Goal: Navigation & Orientation: Find specific page/section

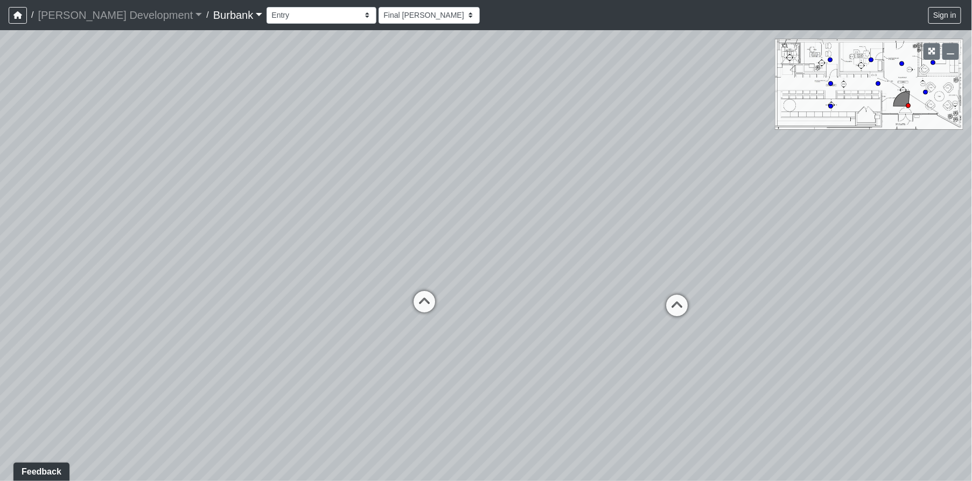
drag, startPoint x: 771, startPoint y: 427, endPoint x: 511, endPoint y: 368, distance: 267.3
click at [326, 361] on div "Loading... Popup Retail Loading... Counter Loading... Mailroom Entry Loading...…" at bounding box center [486, 255] width 972 height 451
click at [660, 306] on icon at bounding box center [660, 310] width 32 height 32
drag, startPoint x: 475, startPoint y: 300, endPoint x: 812, endPoint y: 291, distance: 337.1
click at [812, 291] on div "Loading... Popup Retail Loading... Counter Loading... Mailroom Entry Loading...…" at bounding box center [486, 255] width 972 height 451
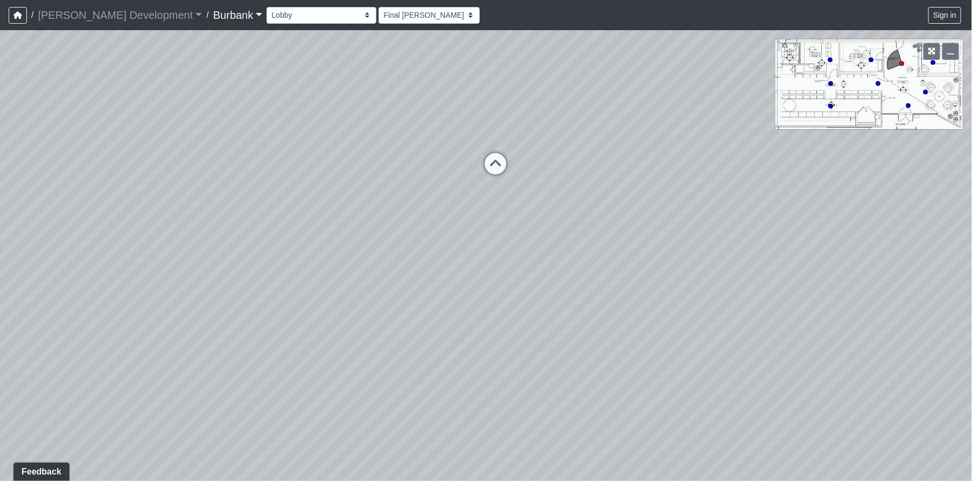
drag, startPoint x: 586, startPoint y: 291, endPoint x: 448, endPoint y: 253, distance: 142.5
click at [448, 253] on div "Loading... Popup Retail Loading... Counter Loading... Mailroom Entry Loading...…" at bounding box center [486, 255] width 972 height 451
click at [493, 156] on icon at bounding box center [495, 169] width 32 height 32
drag, startPoint x: 759, startPoint y: 328, endPoint x: 223, endPoint y: 392, distance: 540.0
click at [230, 392] on div "Loading... Popup Retail Loading... Counter Loading... Mailroom Entry Loading...…" at bounding box center [486, 255] width 972 height 451
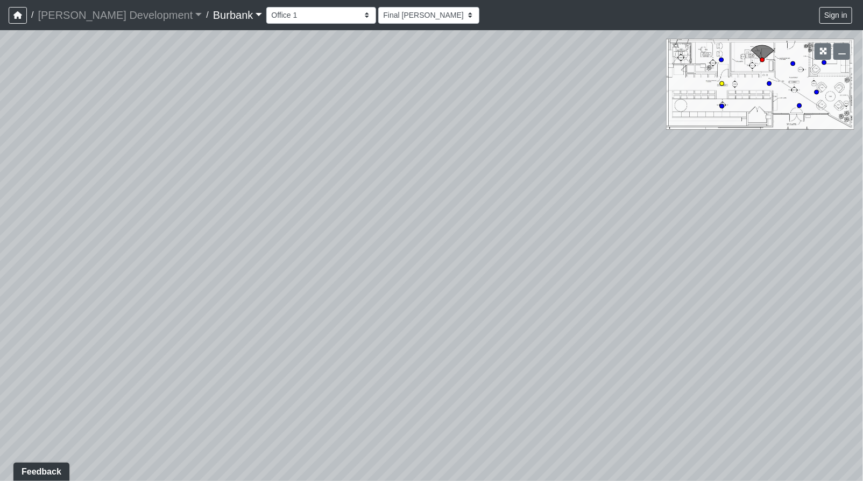
click at [723, 85] on circle at bounding box center [722, 83] width 4 height 4
drag, startPoint x: 590, startPoint y: 220, endPoint x: 369, endPoint y: 207, distance: 221.6
click at [618, 145] on div "Loading... Popup Retail Loading... Counter Loading... Mailroom Entry Loading...…" at bounding box center [431, 255] width 863 height 451
drag, startPoint x: 134, startPoint y: 207, endPoint x: 753, endPoint y: 196, distance: 618.6
click at [753, 196] on div "Loading... Popup Retail Loading... Counter Loading... Mailroom Entry Loading...…" at bounding box center [431, 255] width 863 height 451
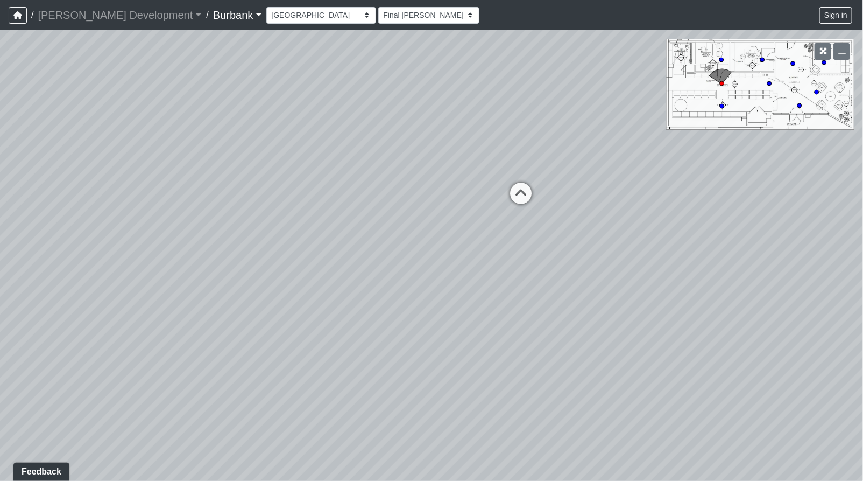
drag, startPoint x: 512, startPoint y: 197, endPoint x: 634, endPoint y: 211, distance: 121.9
click at [634, 211] on div "Loading... Popup Retail Loading... Counter Loading... Mailroom Entry Loading...…" at bounding box center [431, 255] width 863 height 451
drag, startPoint x: 643, startPoint y: 210, endPoint x: 655, endPoint y: 216, distance: 13.2
click at [655, 216] on div "Loading... Popup Retail Loading... Counter Loading... Mailroom Entry Loading...…" at bounding box center [431, 255] width 863 height 451
click at [266, 11] on select "Couch Counter Entry Pool Table Seating Cardio Entry Weights Archway Flatscreen …" at bounding box center [321, 15] width 110 height 17
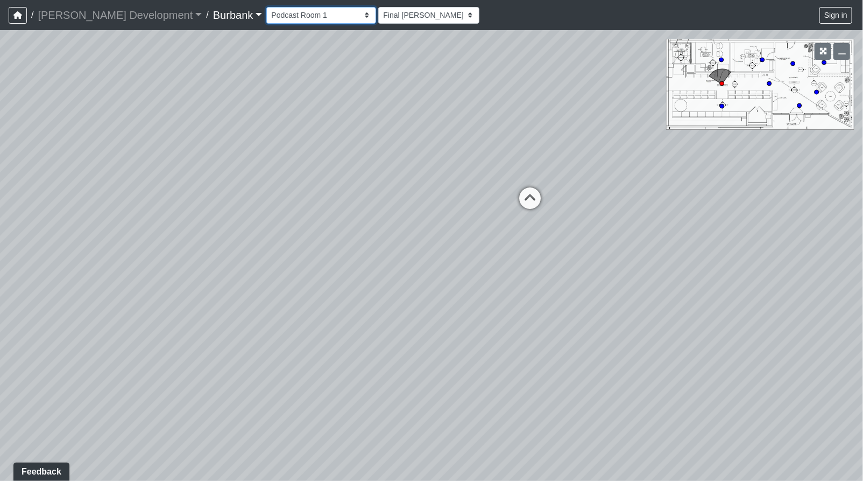
click at [266, 7] on select "Couch Counter Entry Pool Table Seating Cardio Entry Weights Archway Flatscreen …" at bounding box center [321, 15] width 110 height 17
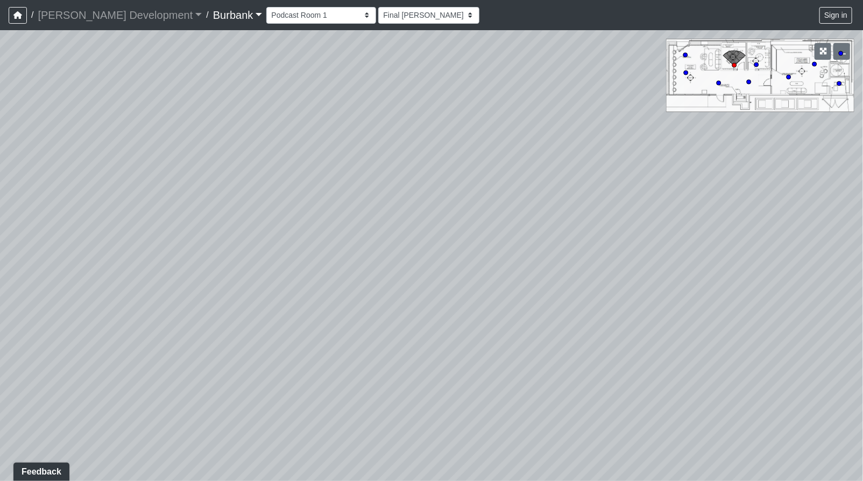
click at [718, 80] on icon at bounding box center [718, 82] width 5 height 5
drag, startPoint x: 345, startPoint y: 348, endPoint x: 619, endPoint y: 310, distance: 277.2
click at [619, 310] on div "Loading... Popup Retail Loading... Counter Loading... Mailroom Entry Loading...…" at bounding box center [431, 255] width 863 height 451
click at [680, 364] on div "Loading... Popup Retail Loading... Counter Loading... Mailroom Entry Loading...…" at bounding box center [431, 255] width 863 height 451
click at [621, 349] on icon at bounding box center [615, 349] width 32 height 32
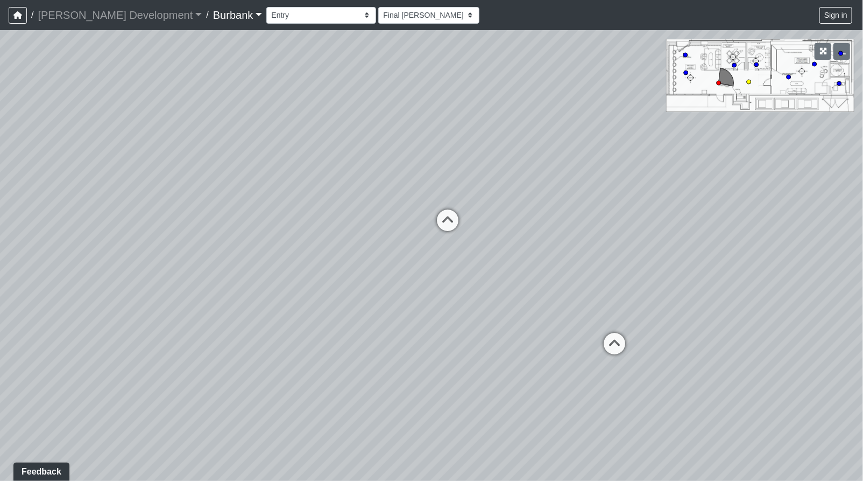
select select "nQajC6rrux7Ufa4pD3HEXN"
drag, startPoint x: 413, startPoint y: 312, endPoint x: 772, endPoint y: 311, distance: 359.0
click at [772, 311] on div "Loading... Popup Retail Loading... Counter Loading... Mailroom Entry Loading...…" at bounding box center [431, 255] width 863 height 451
drag, startPoint x: 371, startPoint y: 272, endPoint x: 652, endPoint y: 274, distance: 281.0
click at [652, 274] on div "Loading... Popup Retail Loading... Counter Loading... Mailroom Entry Loading...…" at bounding box center [431, 255] width 863 height 451
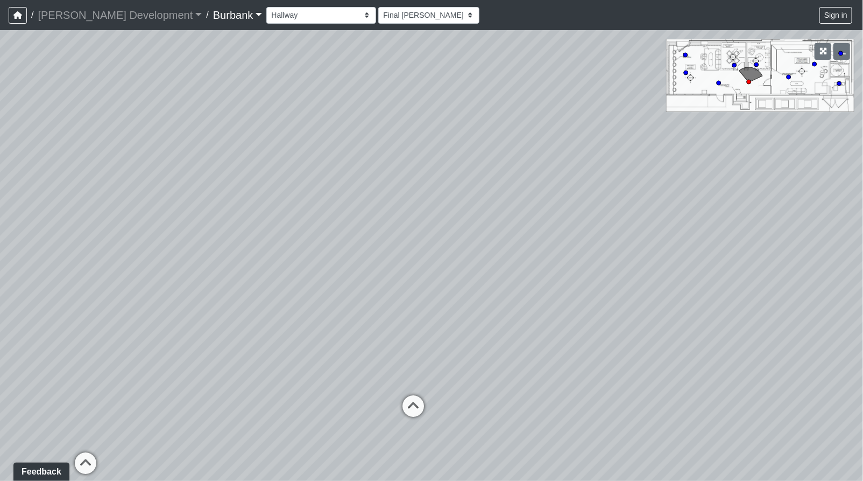
drag, startPoint x: 625, startPoint y: 251, endPoint x: 289, endPoint y: 273, distance: 336.7
click at [289, 273] on div "Loading... Popup Retail Loading... Counter Loading... Mailroom Entry Loading...…" at bounding box center [431, 255] width 863 height 451
